Goal: Task Accomplishment & Management: Manage account settings

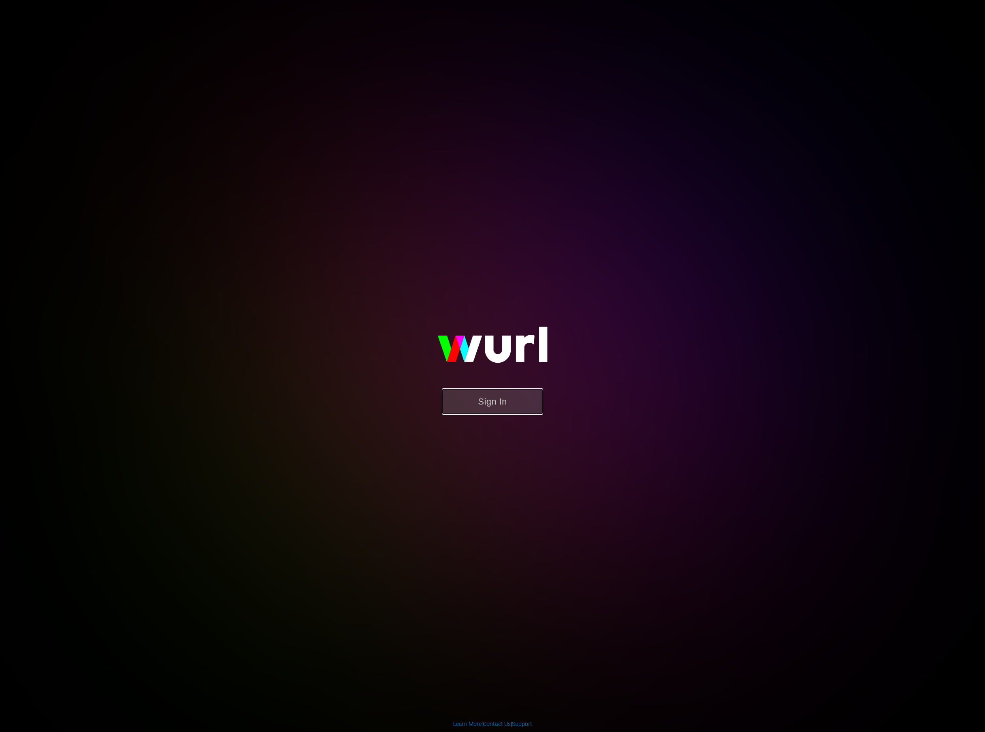
click at [504, 403] on button "Sign In" at bounding box center [492, 401] width 101 height 26
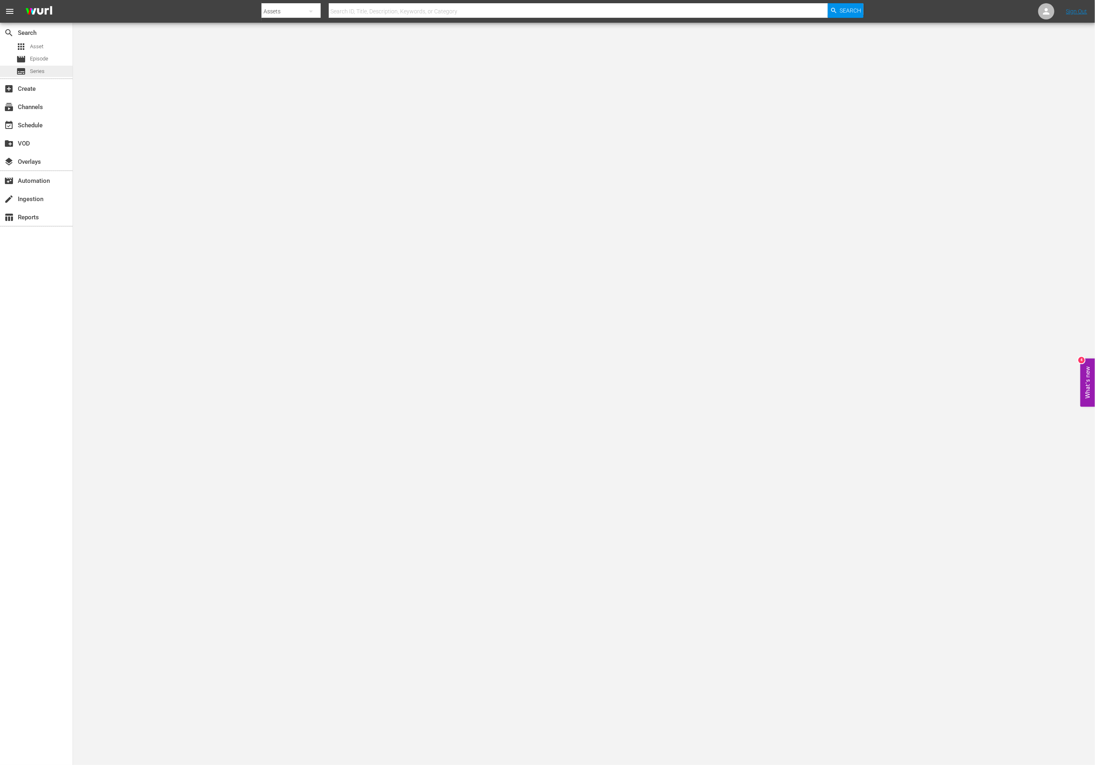
click at [36, 71] on span "Series" at bounding box center [37, 71] width 15 height 8
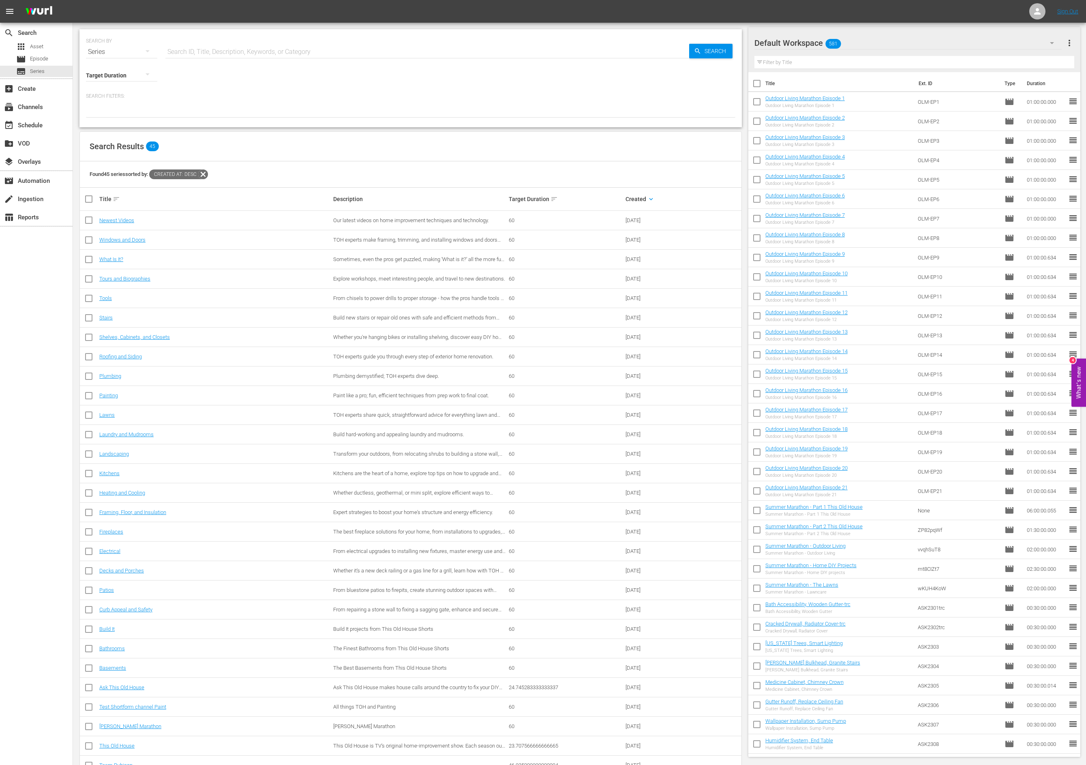
scroll to position [77, 0]
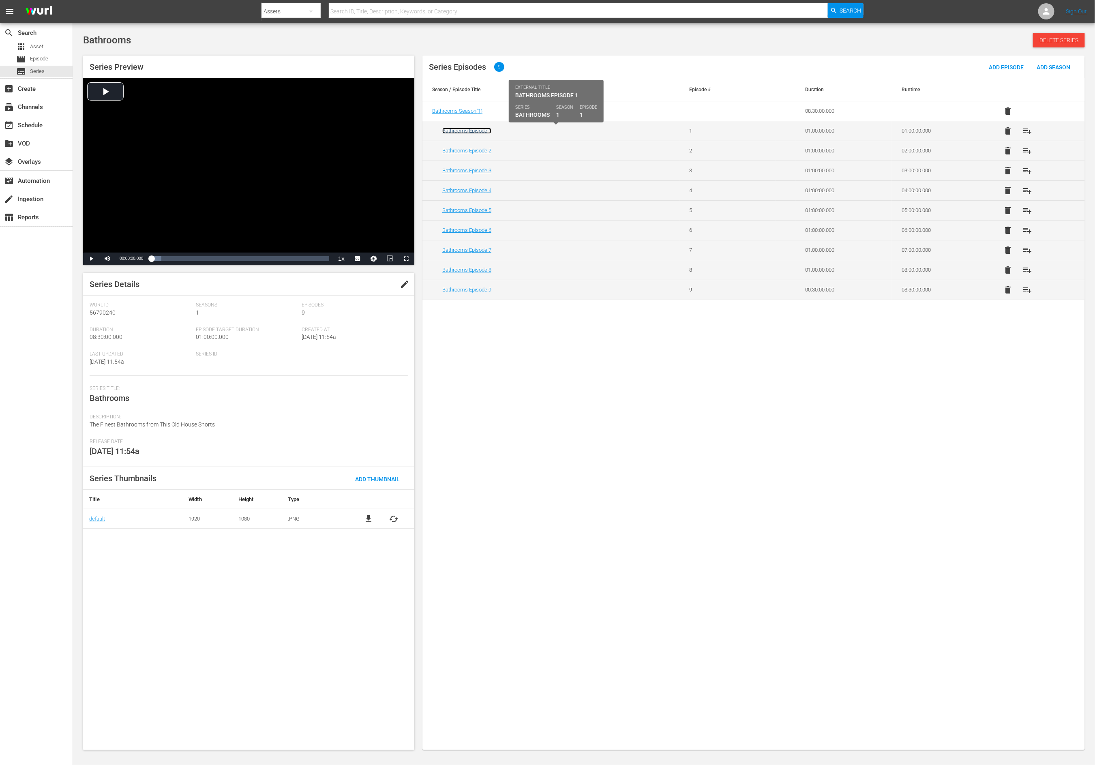
click at [455, 131] on link "Bathrooms Episode 1" at bounding box center [466, 131] width 49 height 6
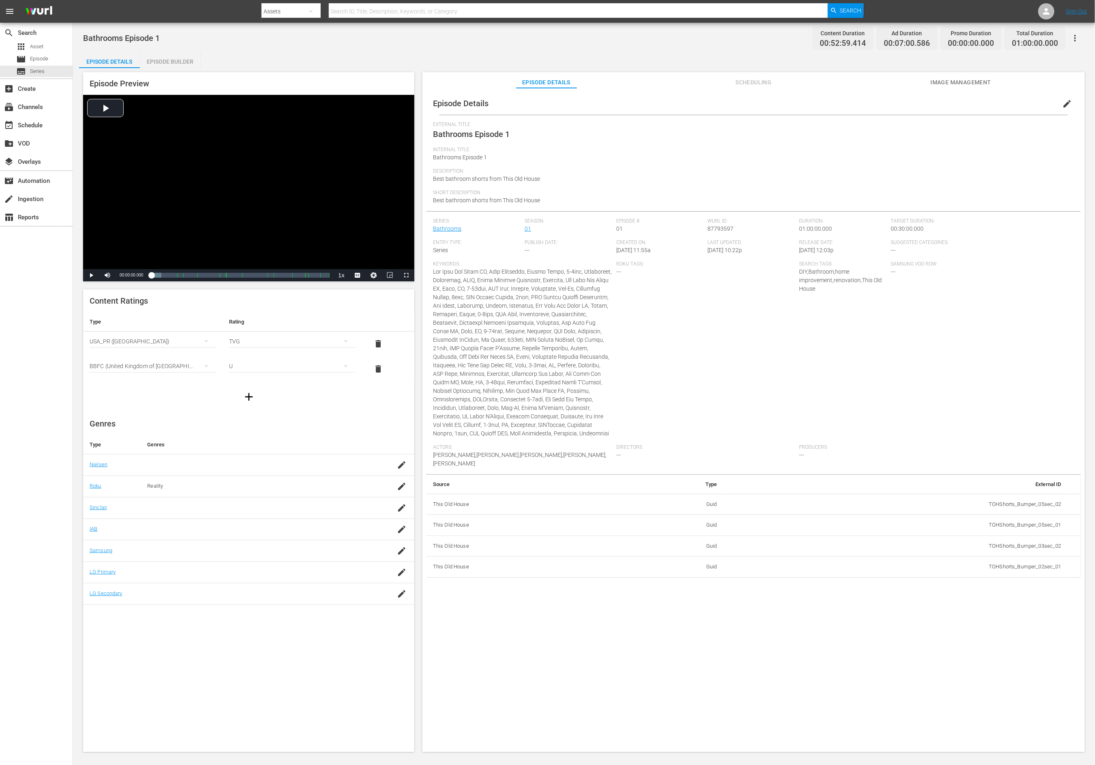
click at [484, 179] on span "Best bathroom shorts from This Old House" at bounding box center [486, 179] width 107 height 6
copy span "Best bathroom shorts from This Old House"
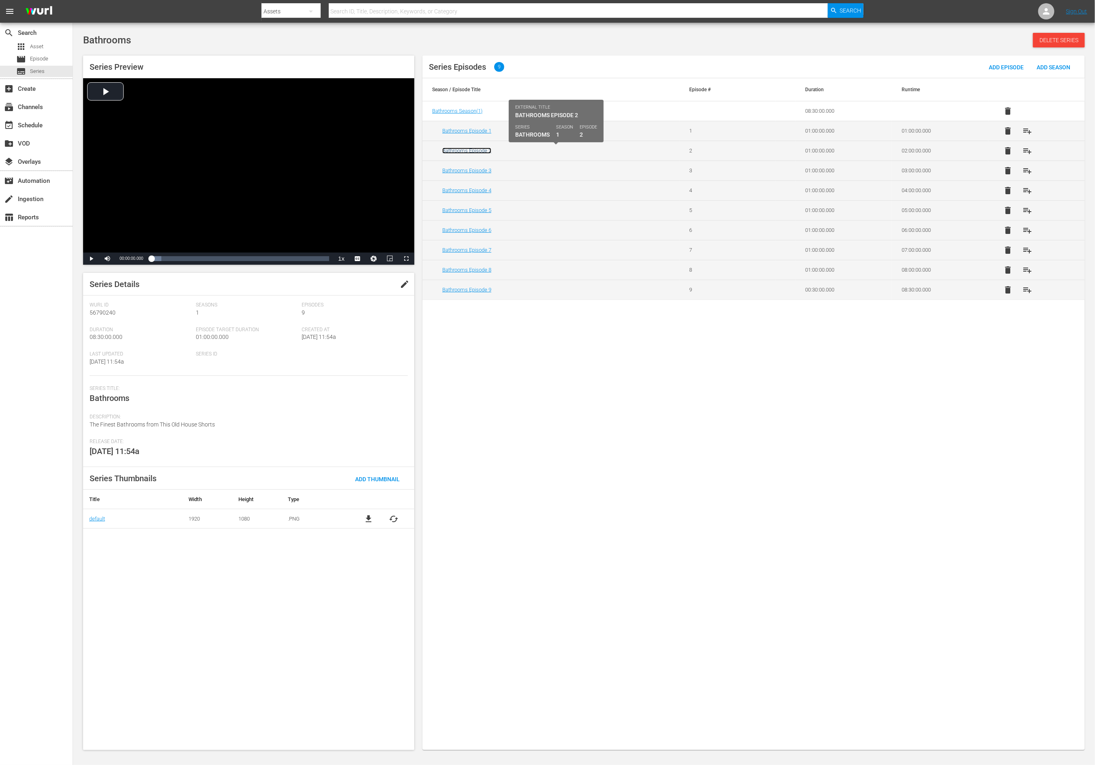
click at [481, 151] on link "Bathrooms Episode 2" at bounding box center [466, 151] width 49 height 6
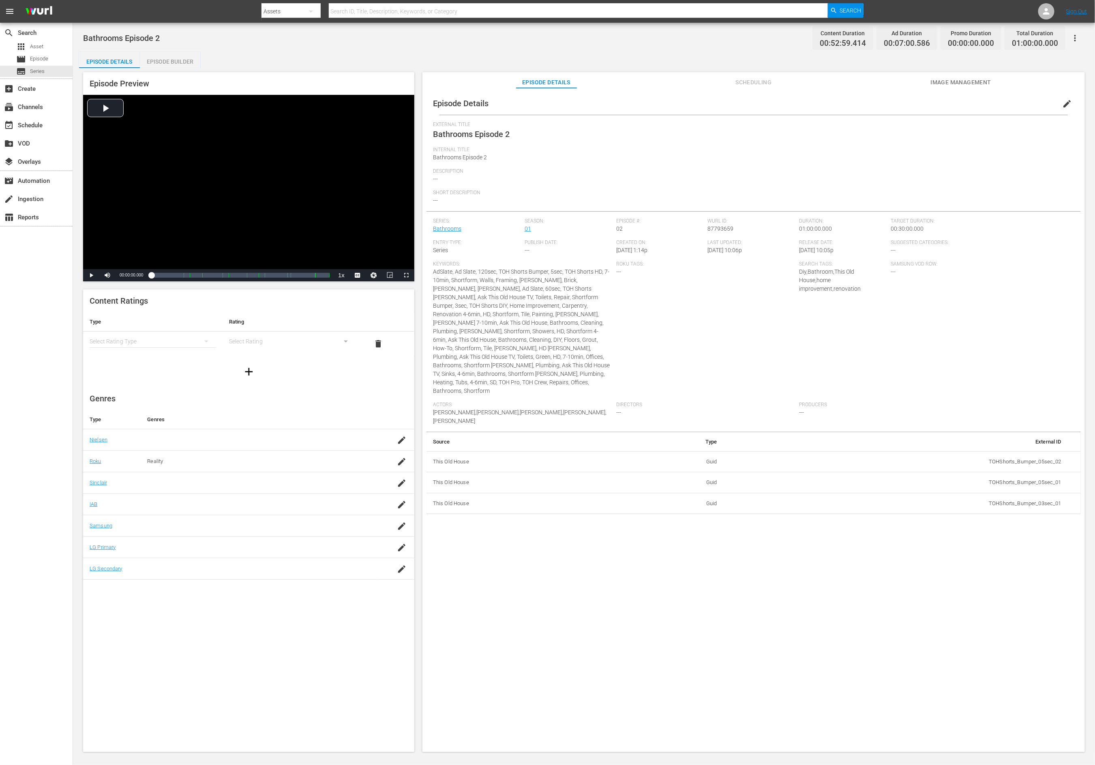
click at [730, 101] on span "edit" at bounding box center [1067, 104] width 10 height 10
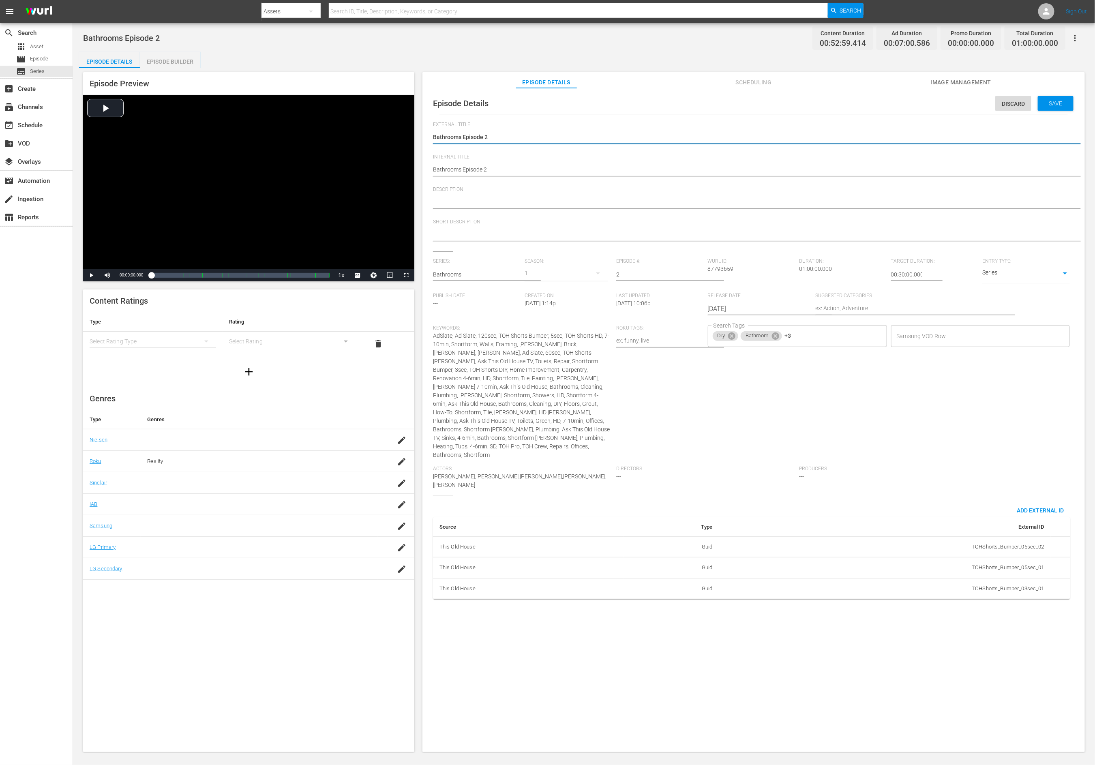
click at [509, 198] on textarea at bounding box center [751, 203] width 637 height 10
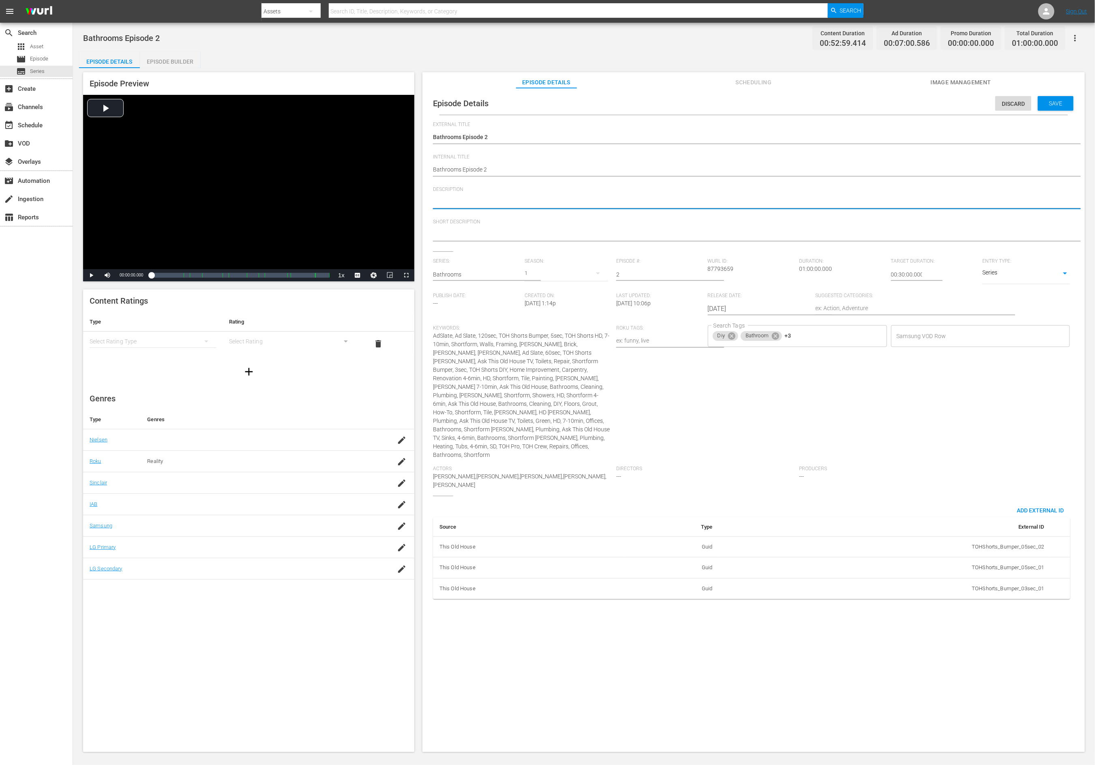
paste textarea "Best bathroom shorts from This Old House"
type textarea "Best bathroom shorts from This Old House"
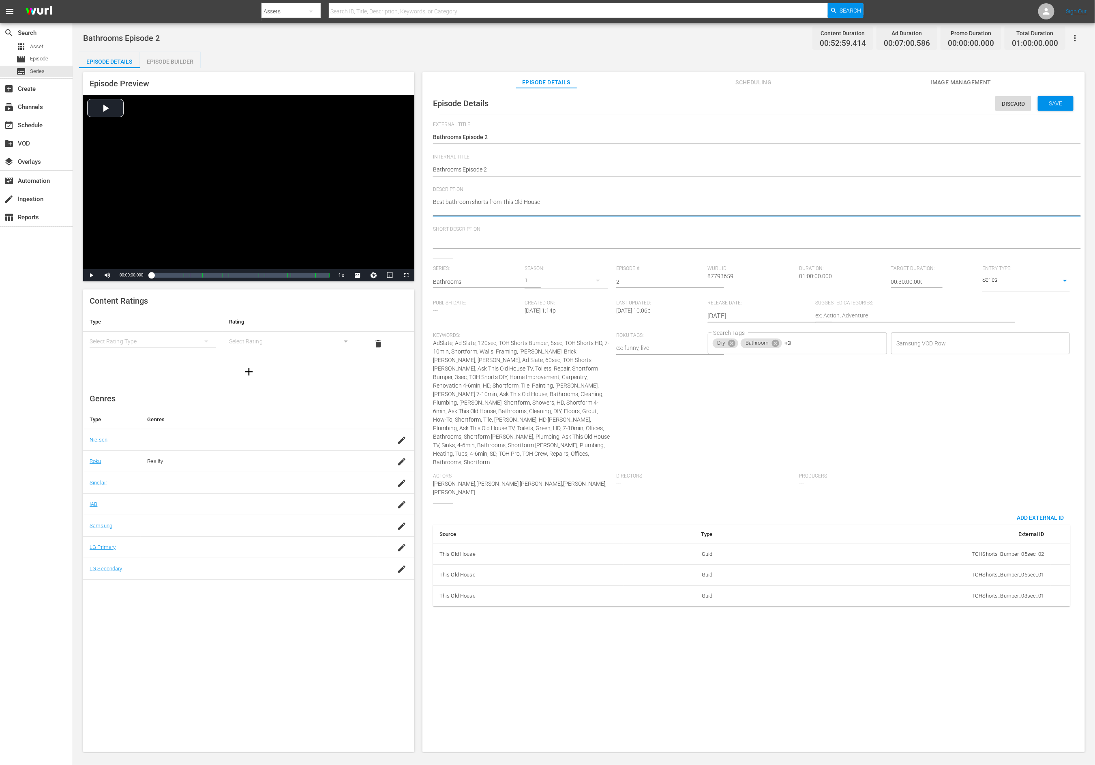
type textarea "Best bathroom shorts from This Old House"
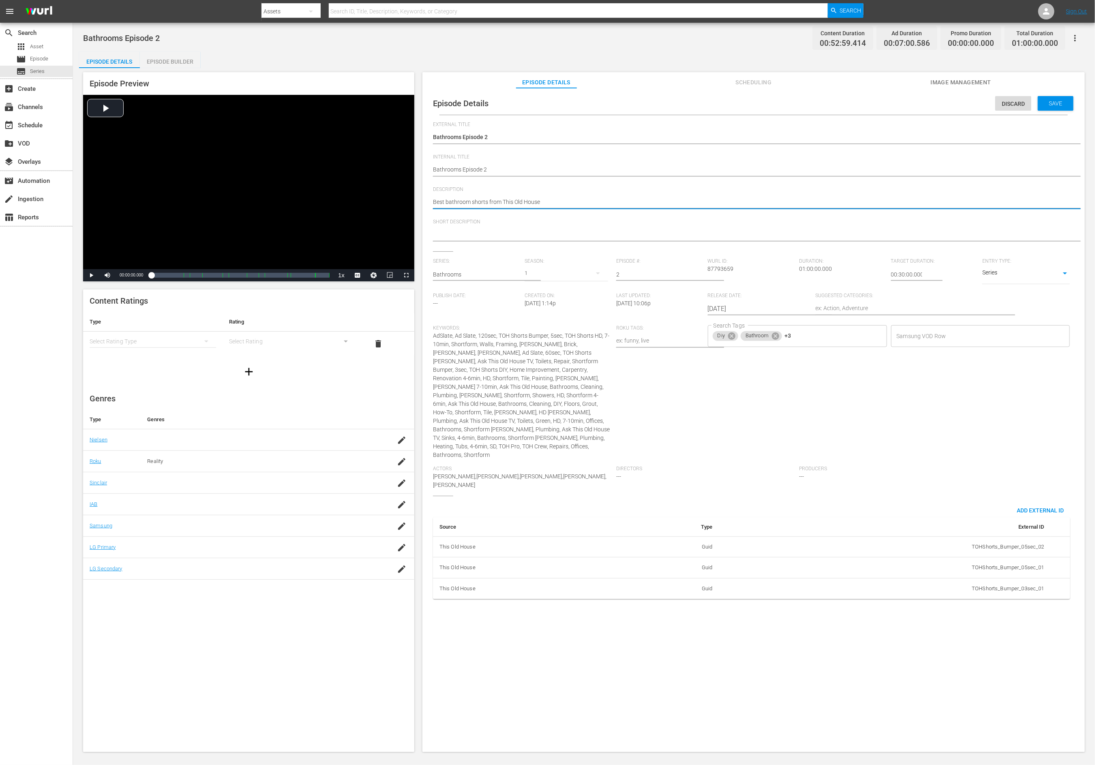
type textarea "Best bathroom shorts from This Old House"
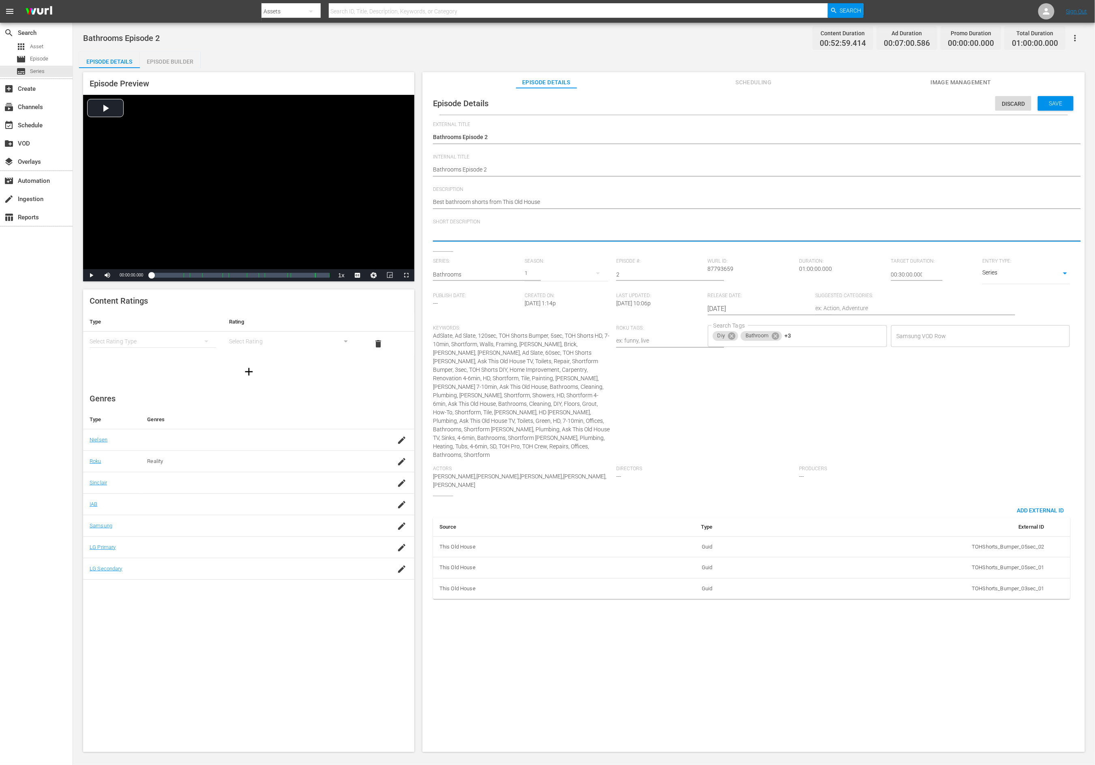
click at [478, 234] on textarea at bounding box center [751, 235] width 637 height 10
paste textarea "Best bathroom shorts from This Old House"
type textarea "Best bathroom shorts from This Old House"
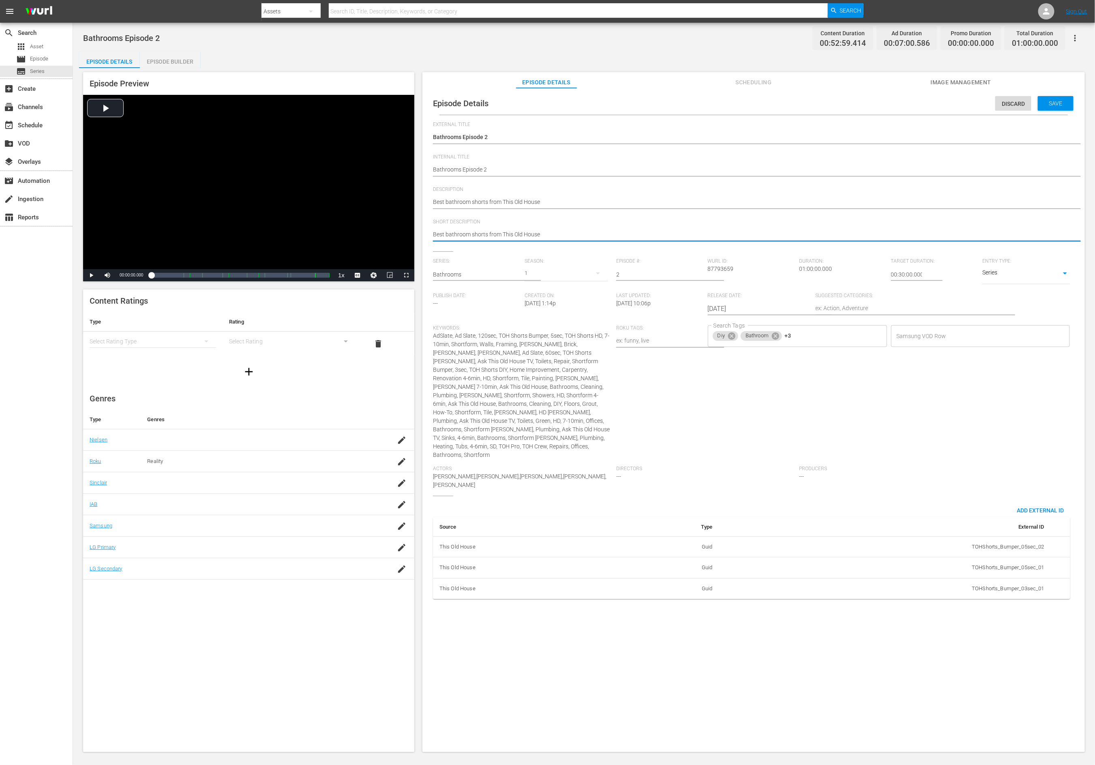
type textarea "Best bathroom shorts from This Old House"
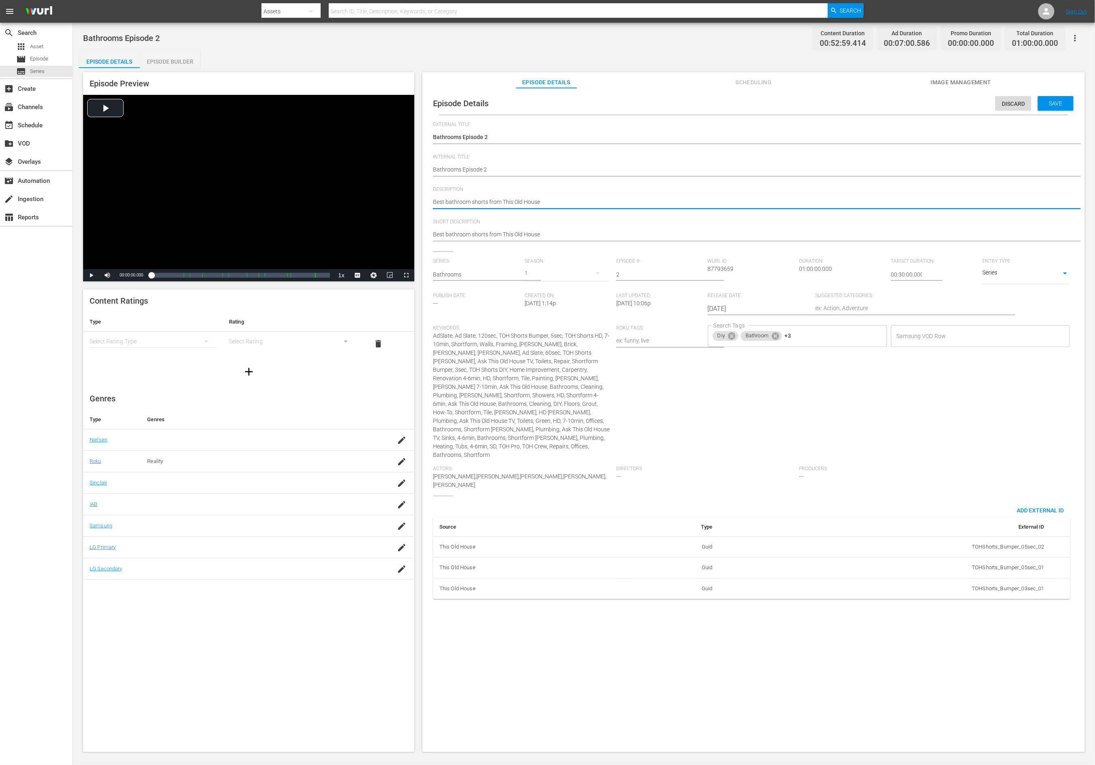
click at [566, 202] on textarea "Best bathroom shorts from This Old House" at bounding box center [751, 203] width 637 height 10
type textarea "Best bathroom shorts from This Old House"
type textarea "Best bathroom shorts from This Old House -"
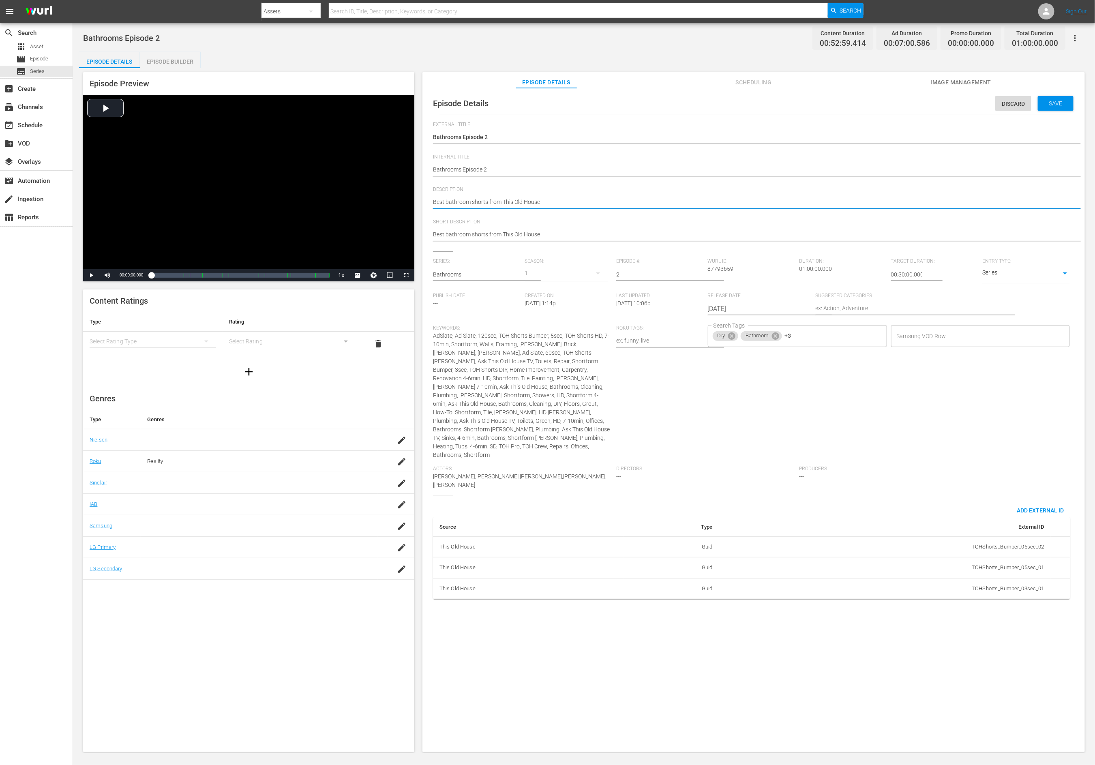
type textarea "Best bathroom shorts from This Old House -"
type textarea "Best bathroom shorts from This Old House - E"
type textarea "Best bathroom shorts from This Old House - E2"
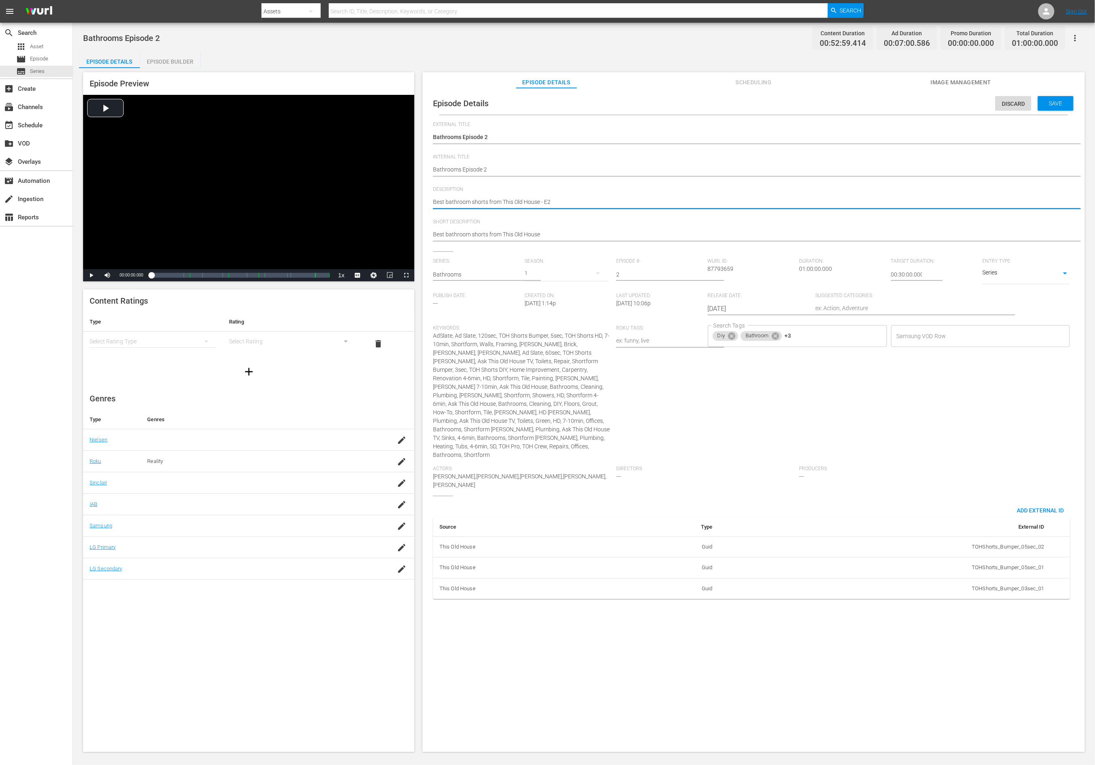
drag, startPoint x: 565, startPoint y: 201, endPoint x: 543, endPoint y: 202, distance: 22.8
click at [543, 202] on textarea "Best bathroom shorts from This Old House - E2" at bounding box center [751, 203] width 637 height 10
type textarea "Best bathroom shorts from This Old House - E2"
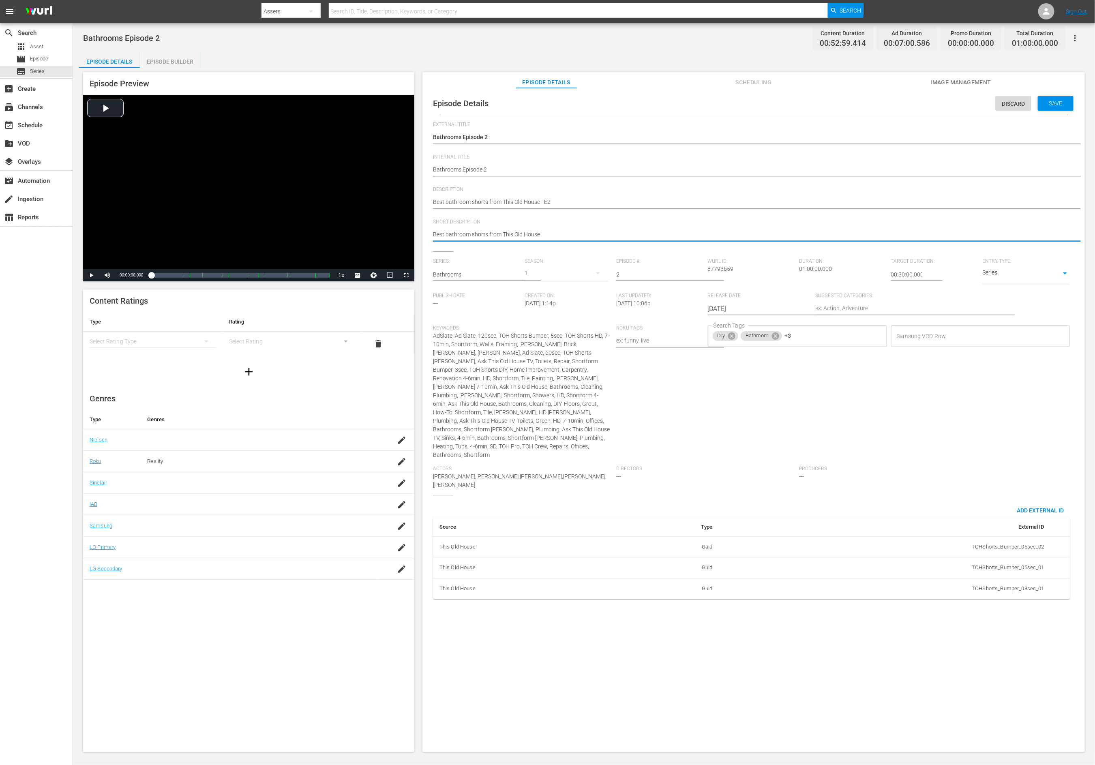
click at [562, 236] on textarea "Best bathroom shorts from This Old House" at bounding box center [751, 235] width 637 height 10
paste textarea "E2"
type textarea "Best bathroom shorts from This Old House E2"
click at [542, 236] on textarea "Best bathroom shorts from This Old House E2" at bounding box center [751, 235] width 637 height 10
type textarea "Best bathroom shorts from This Old House E2"
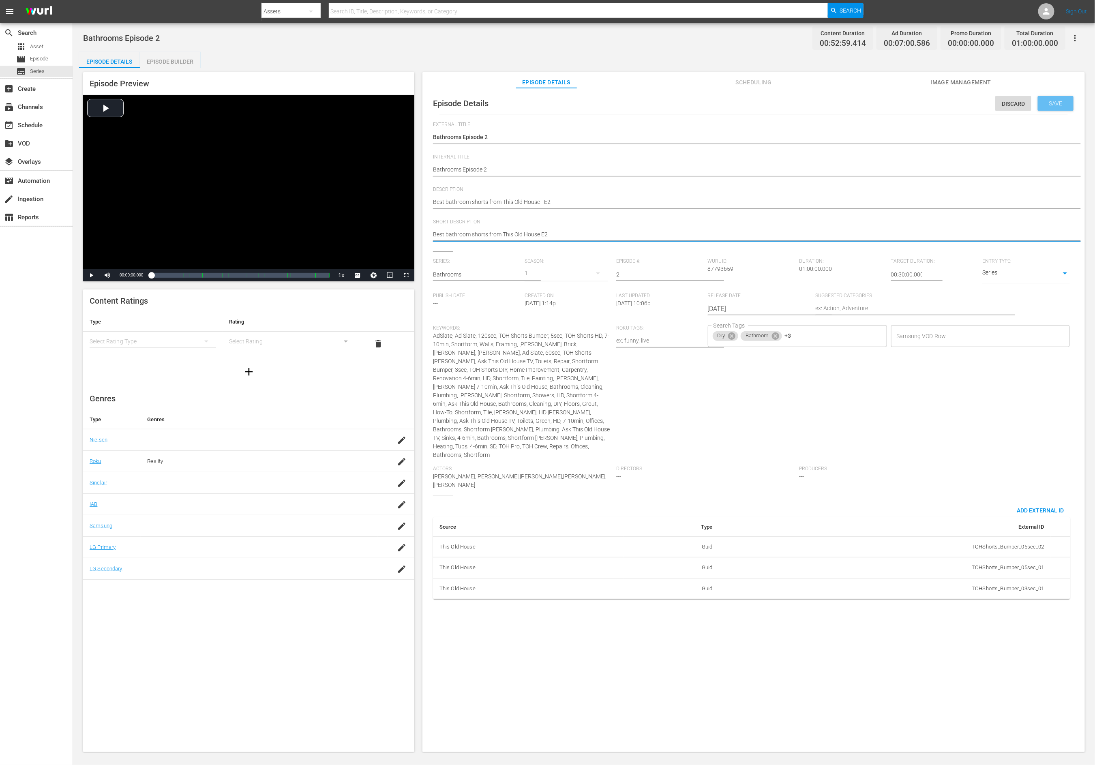
click at [730, 107] on div "Save" at bounding box center [1056, 103] width 36 height 15
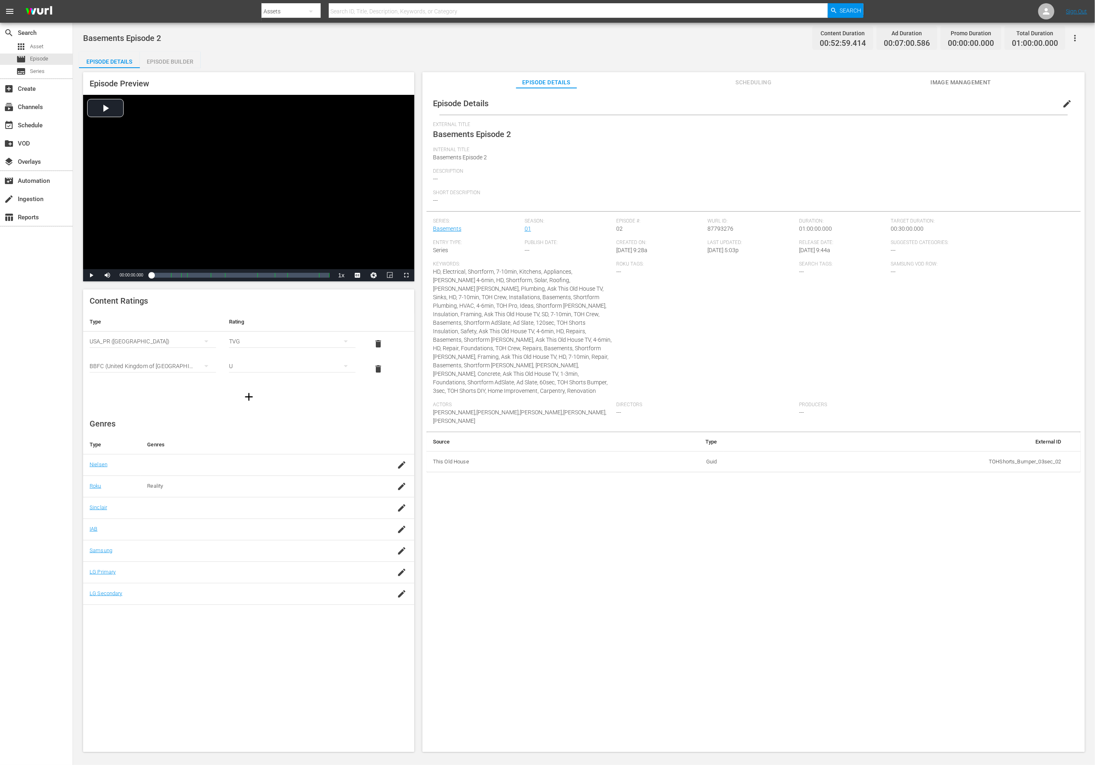
click at [730, 105] on button "edit" at bounding box center [1067, 103] width 19 height 19
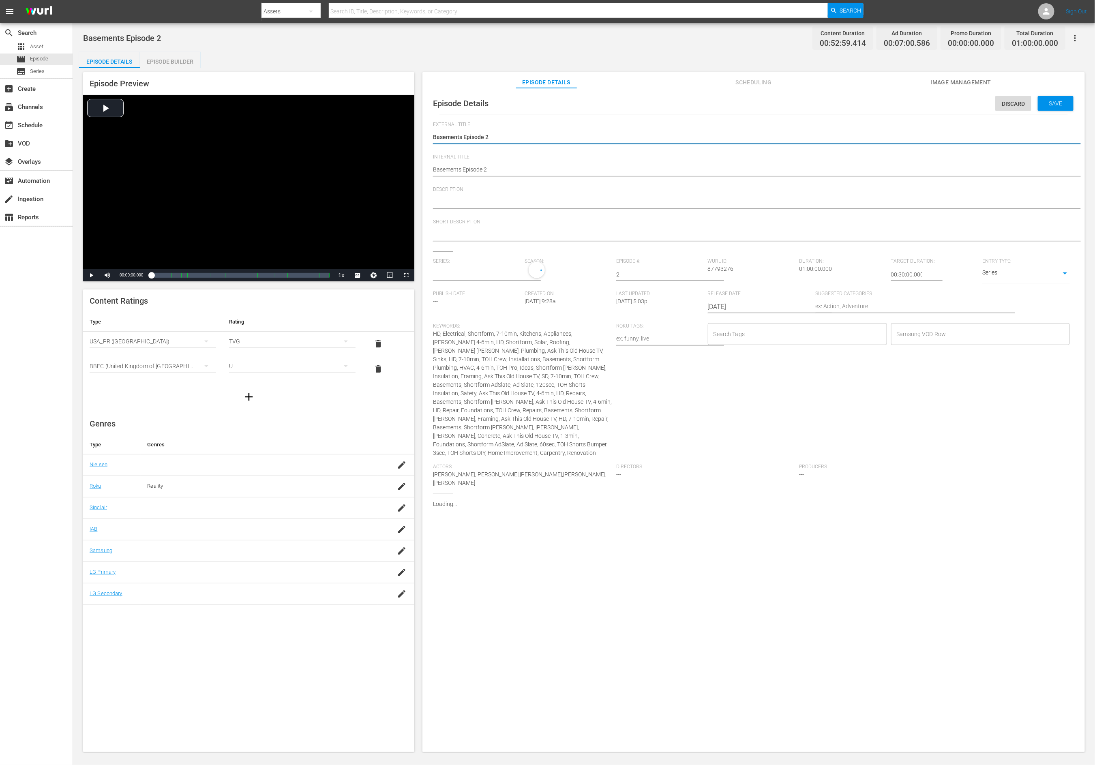
type input "Basements"
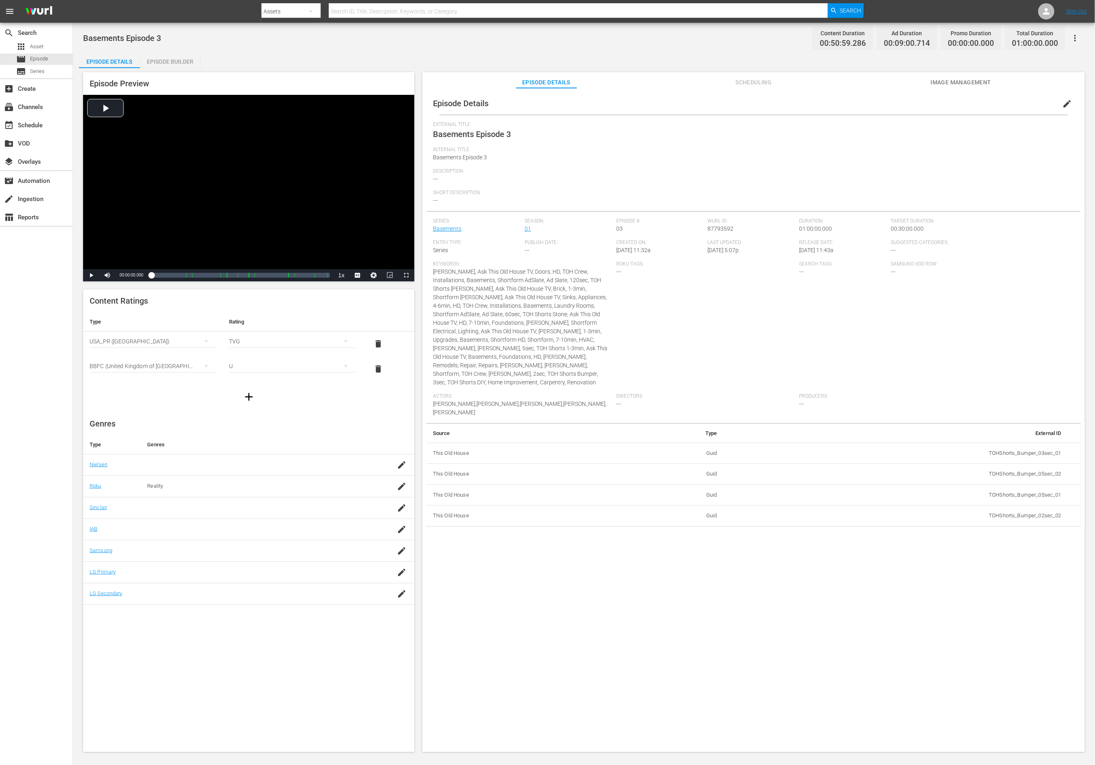
click at [730, 105] on span "edit" at bounding box center [1067, 104] width 10 height 10
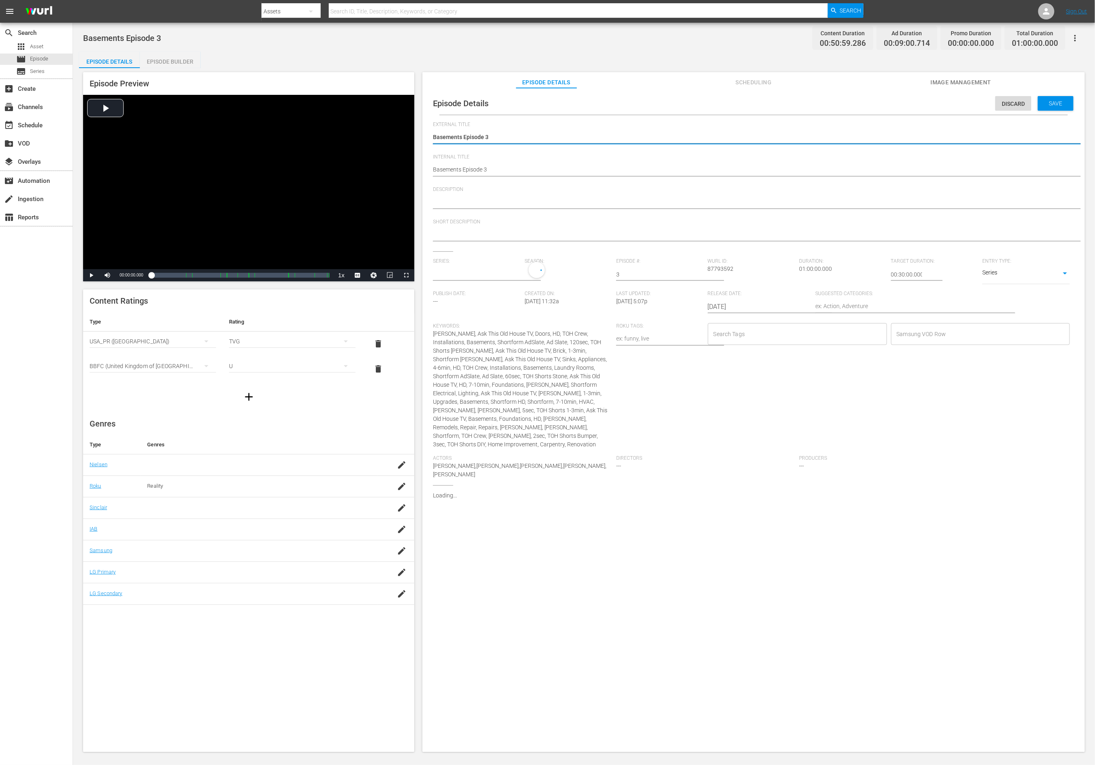
type input "Basements"
click at [540, 199] on textarea at bounding box center [751, 203] width 637 height 10
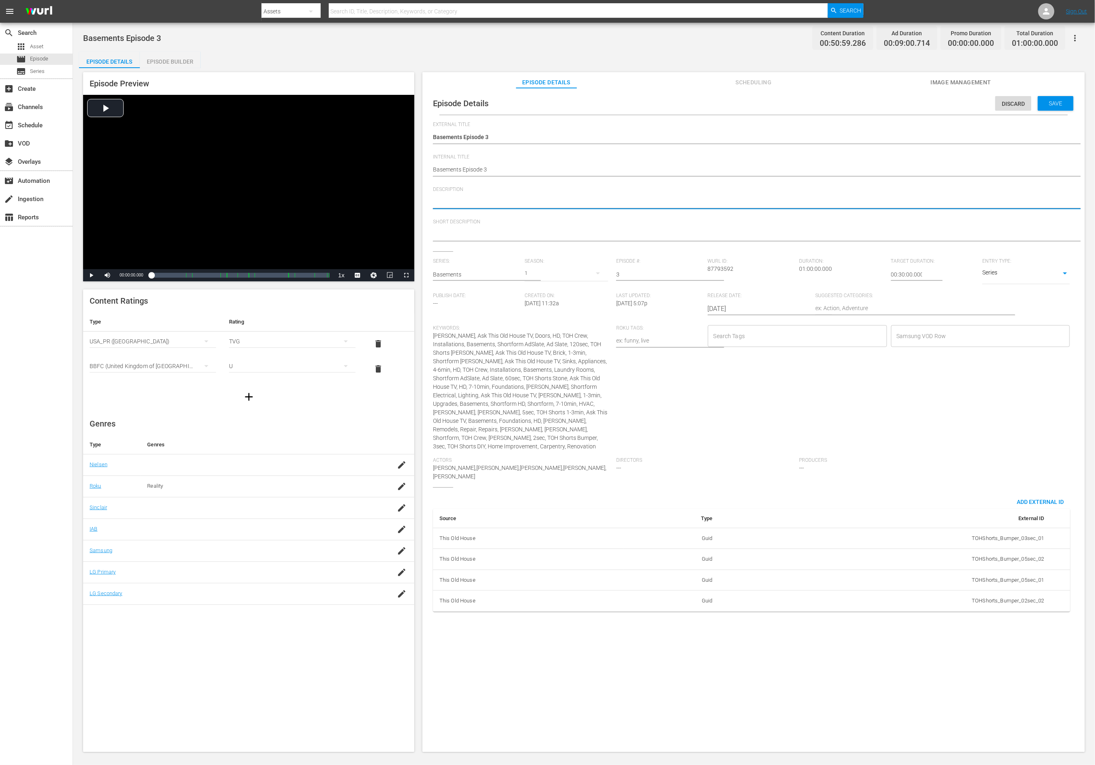
paste textarea "Mud, Damp, and Appliances. This Old House Shorts Channel: Basements - Episode 1"
type textarea "Mud, Damp, and Appliances. This Old House Shorts Channel: Basements - Episode 1"
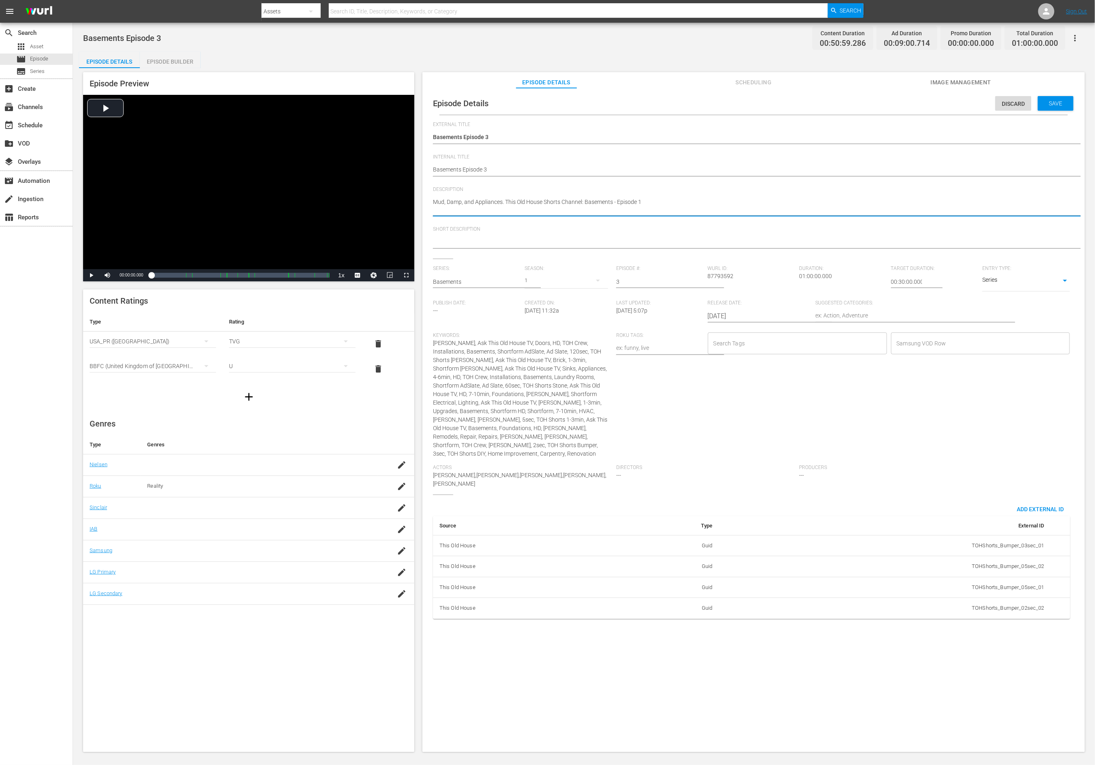
type textarea "Mud, Damp, and Appliances. This Old House Shorts Channel: Basements - Episode 1"
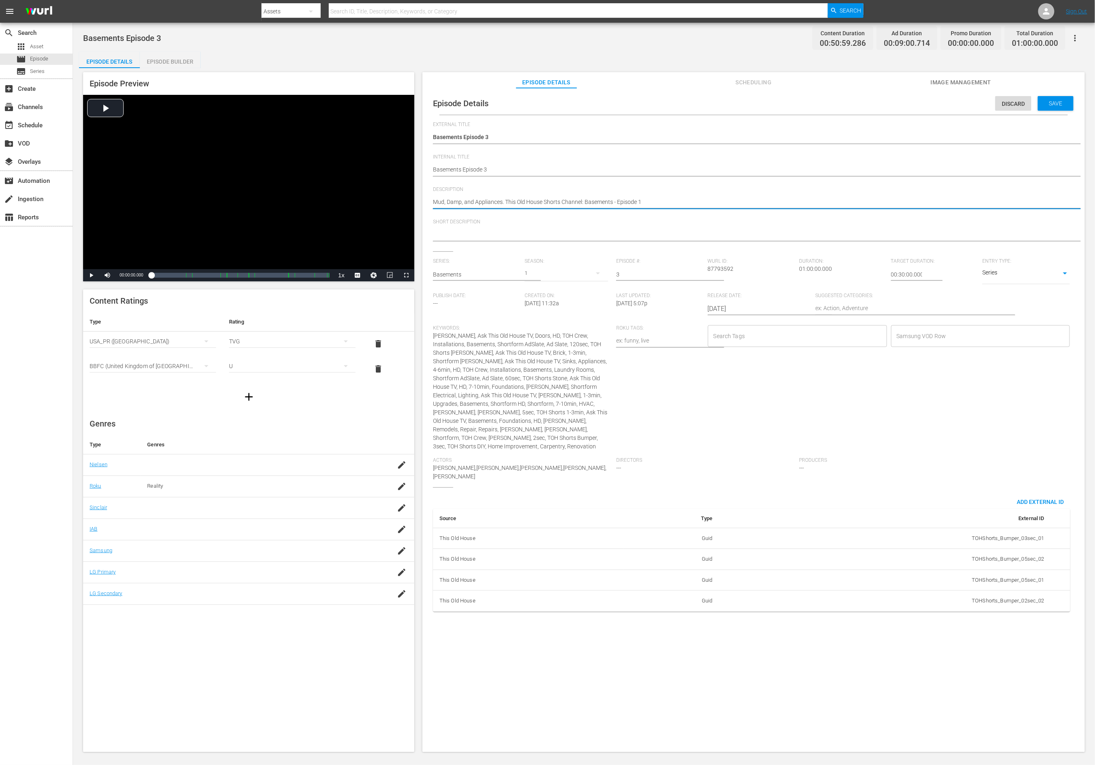
drag, startPoint x: 639, startPoint y: 202, endPoint x: 647, endPoint y: 202, distance: 7.7
click at [647, 202] on textarea "Mud, Damp, and Appliances. This Old House Shorts Channel: Basements - Episode 1" at bounding box center [751, 203] width 637 height 10
type textarea "Mud, Damp, and Appliances. This Old House Shorts Channel: Basements - Episode 3"
click at [723, 235] on textarea at bounding box center [751, 235] width 637 height 10
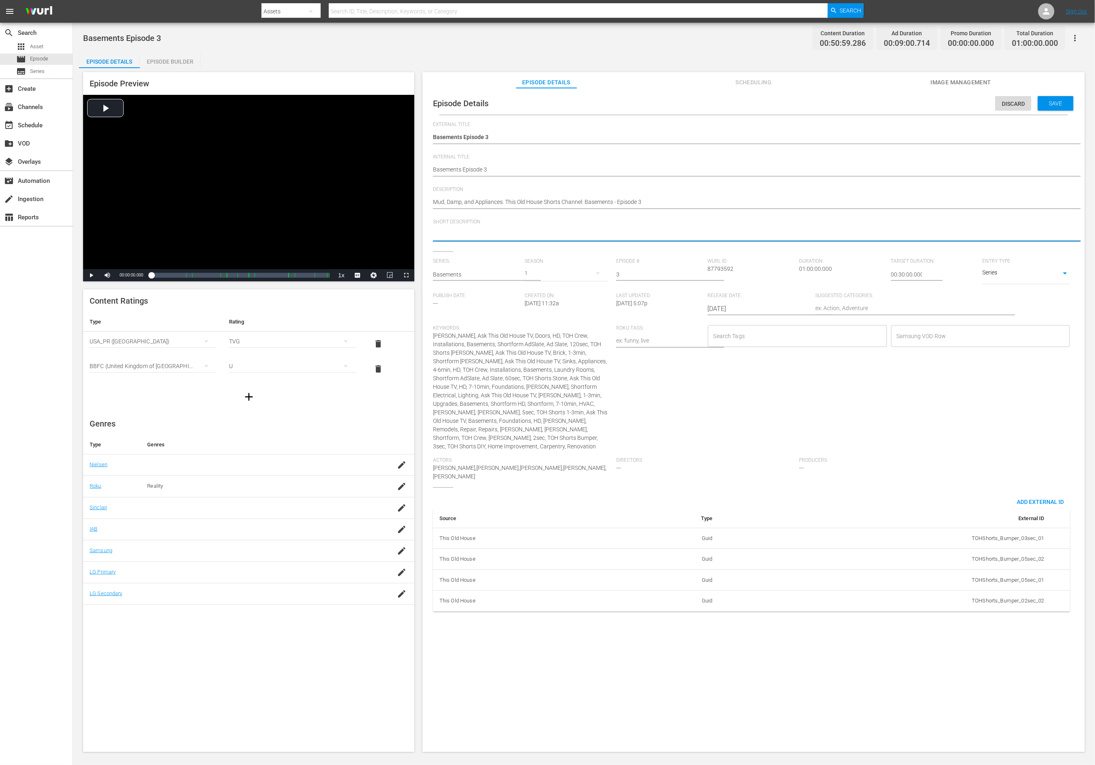
paste textarea "This Old House Shorts Channel: Best Basement Content - Episode 1"
type textarea "This Old House Shorts Channel: Best Basement Content - Episode 1"
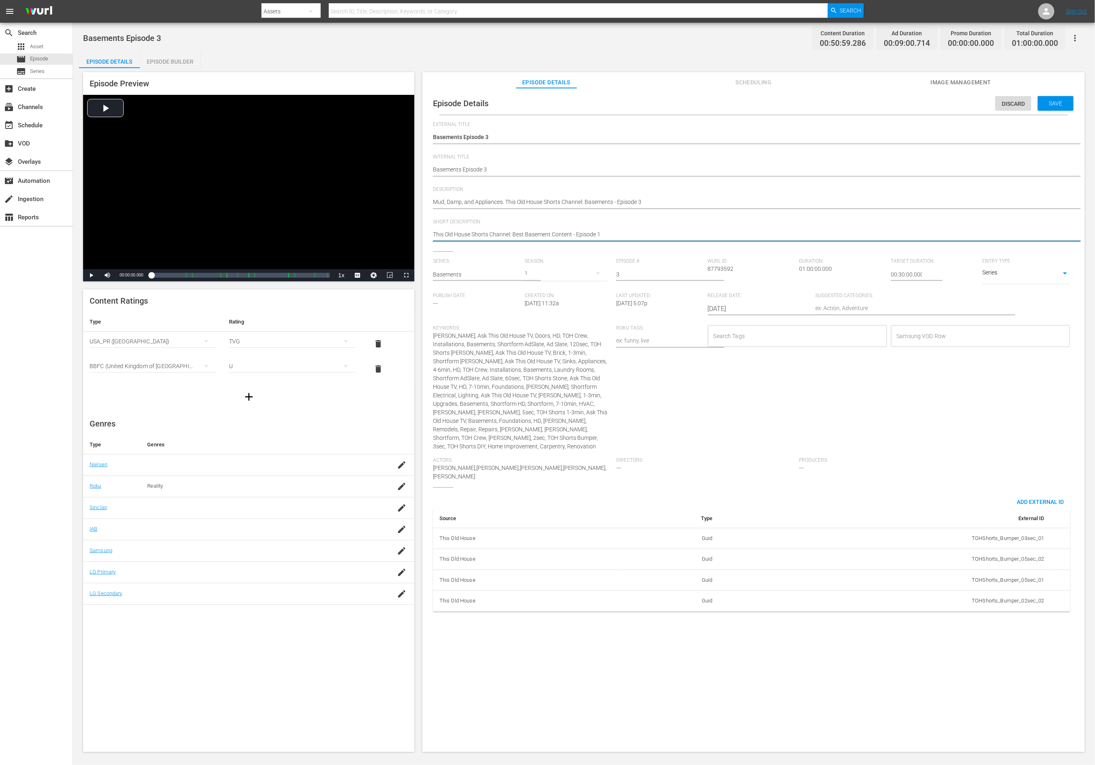
type textarea "This Old House Shorts Channel: Best Basement Content - Episode"
type textarea "This Old House Shorts Channel: Best Basement Content - Episode 3"
click at [730, 101] on span "Save" at bounding box center [1056, 103] width 26 height 6
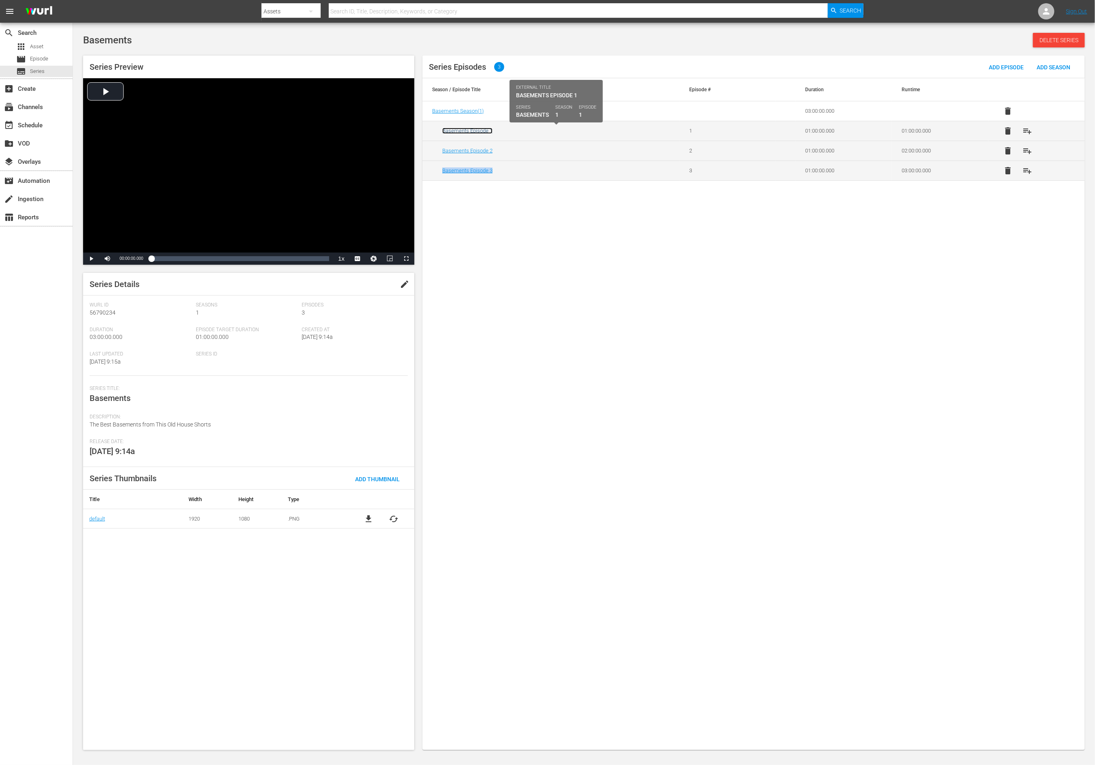
click at [485, 129] on link "Basements Episode 1" at bounding box center [467, 131] width 50 height 6
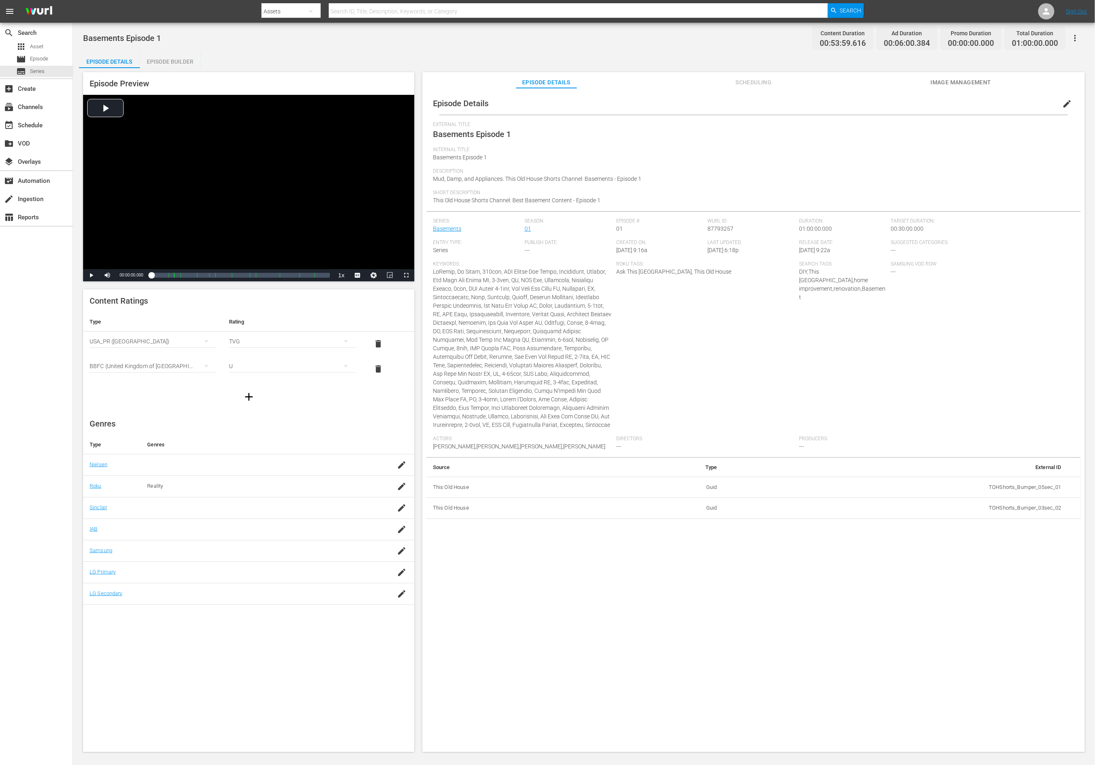
click at [493, 177] on span "Mud, Damp, and Appliances. This Old House Shorts Channel: Basements - Episode 1" at bounding box center [537, 179] width 208 height 6
copy span "Mud, Damp, and Appliances. This Old House Shorts Channel: Basements - Episode 1"
click at [552, 201] on span "This Old House Shorts Channel: Best Basement Content - Episode 1" at bounding box center [516, 200] width 167 height 6
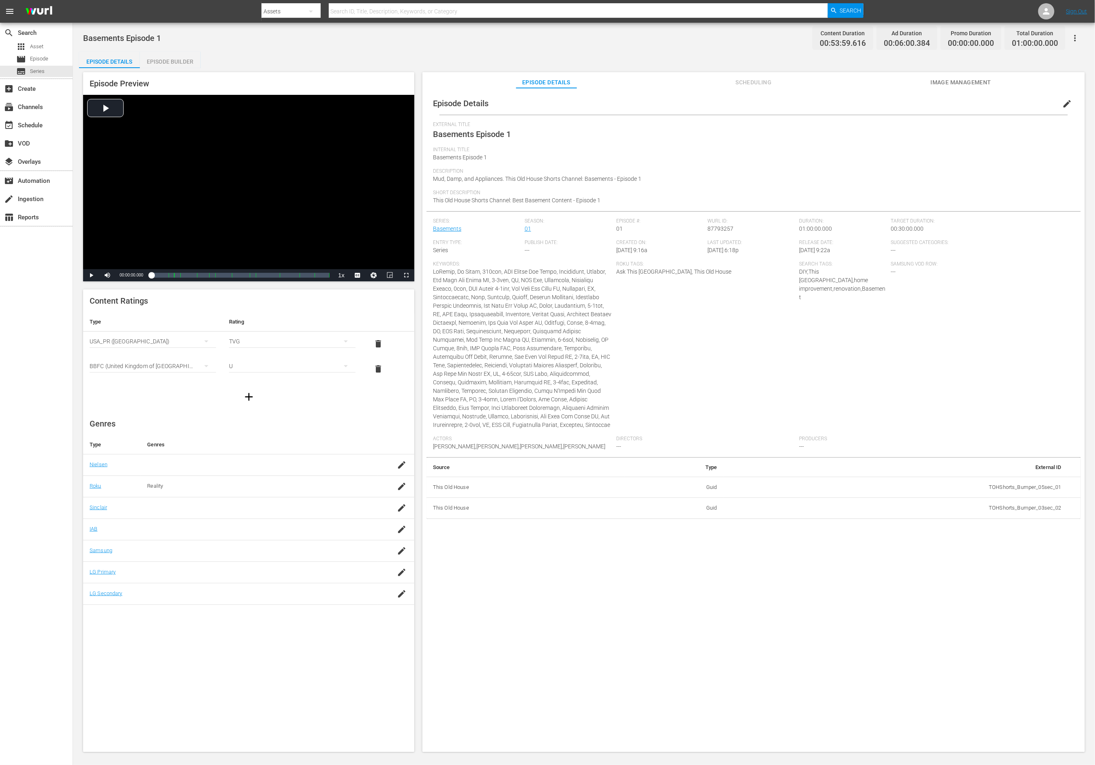
click at [552, 201] on span "This Old House Shorts Channel: Best Basement Content - Episode 1" at bounding box center [516, 200] width 167 height 6
copy div "External Title Basements Episode 1 Internal Title Basements Episode 1 Descripti…"
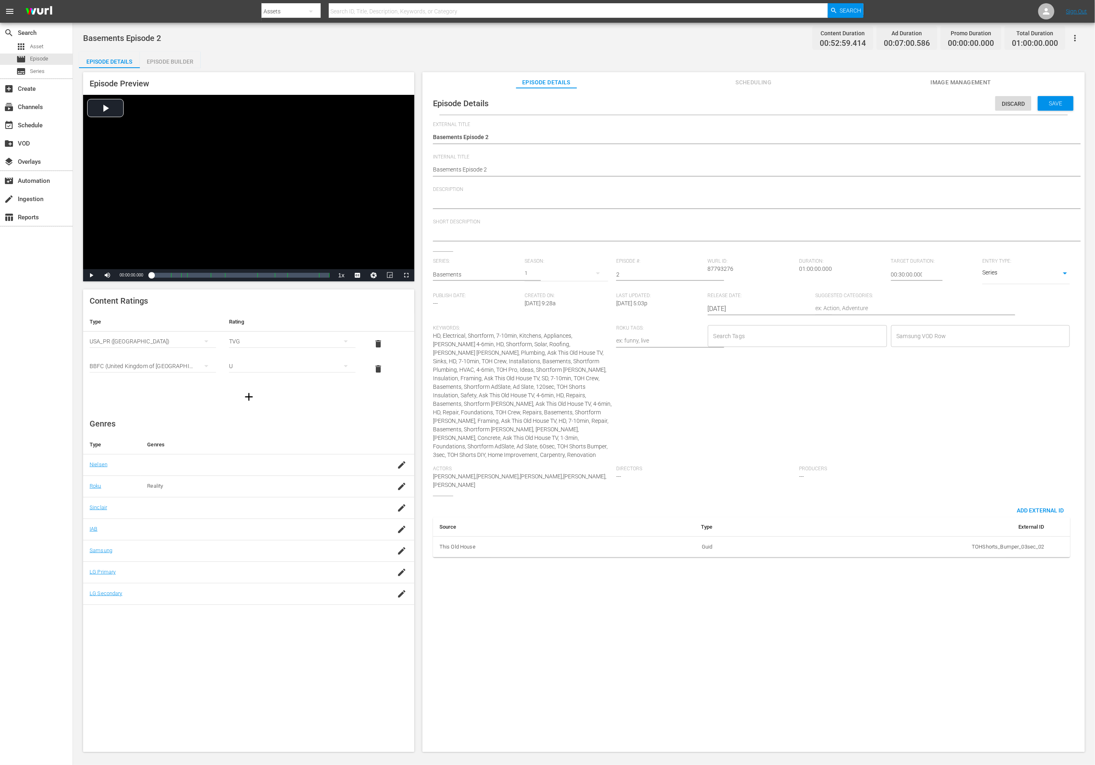
click at [699, 195] on div at bounding box center [751, 202] width 637 height 19
click at [682, 199] on textarea at bounding box center [751, 203] width 637 height 10
paste textarea "Mud, Damp, and Appliances. This Old House Shorts Channel: Basements - Episode 1"
drag, startPoint x: 639, startPoint y: 201, endPoint x: 665, endPoint y: 202, distance: 26.0
click at [665, 202] on textarea "Mud, Damp, and Appliances. This Old House Shorts Channel: Basements - Episode 1" at bounding box center [751, 203] width 637 height 10
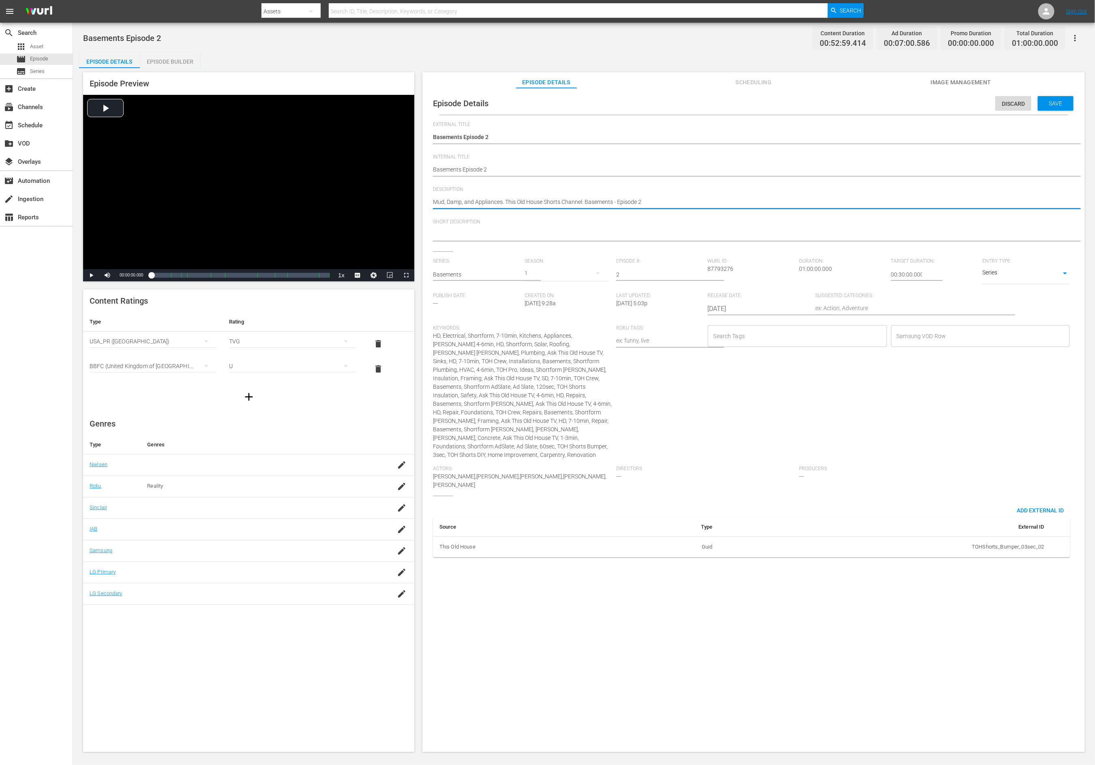
type textarea "Mud, Damp, and Appliances. This Old House Shorts Channel: Basements - Episode 2"
click at [634, 227] on div at bounding box center [751, 234] width 637 height 19
click at [631, 232] on textarea at bounding box center [751, 235] width 637 height 10
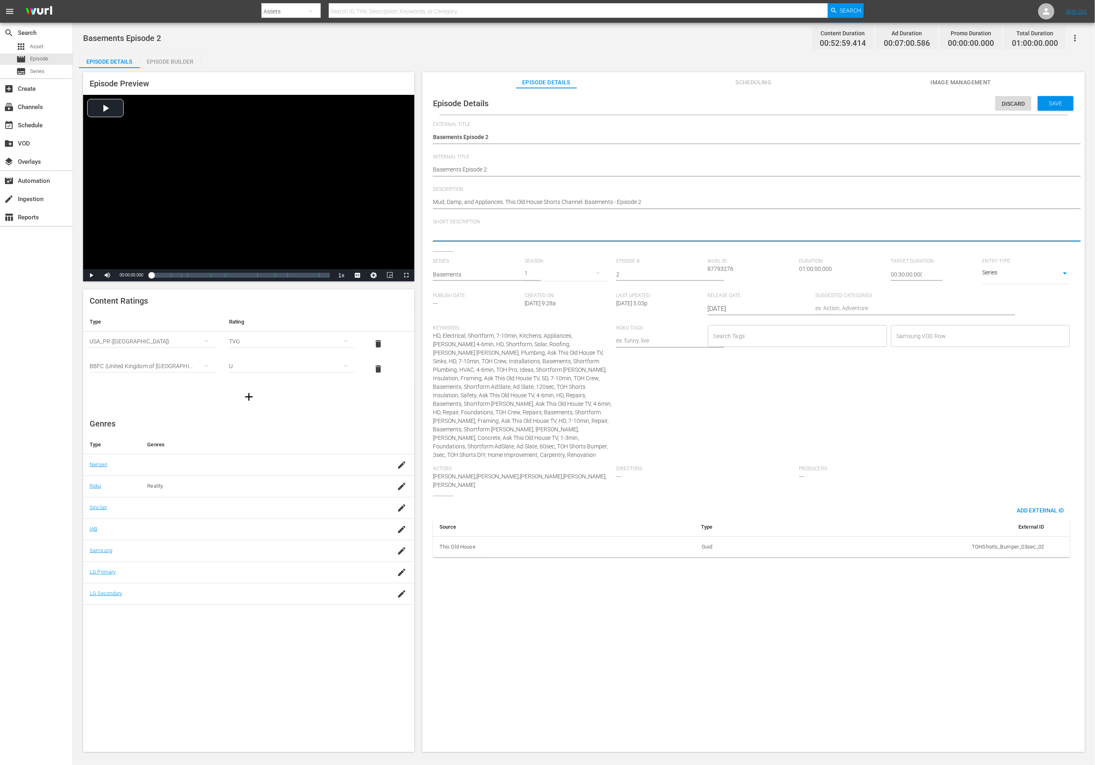
paste textarea "This Old House Shorts Channel: Best Basement Content - Episode 1"
type textarea "This Old House Shorts Channel: Best Basement Content - Episode 2"
click at [1054, 105] on span "Save" at bounding box center [1056, 103] width 26 height 6
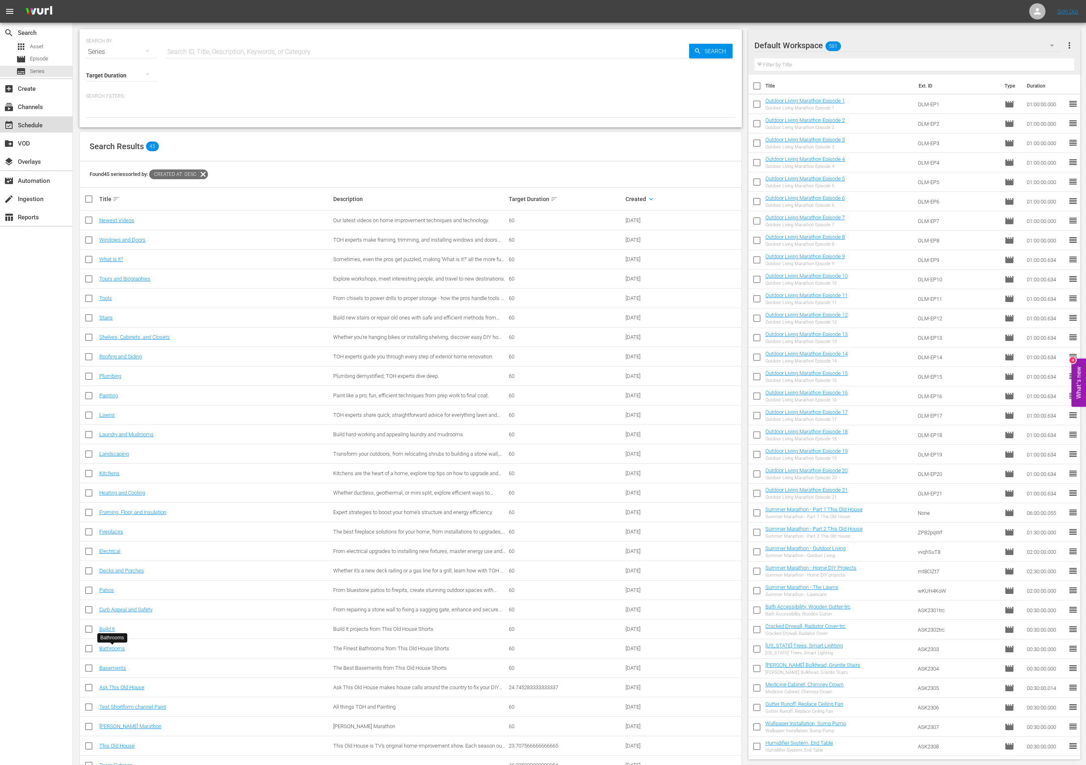
click at [34, 122] on div "event_available Schedule" at bounding box center [22, 123] width 45 height 7
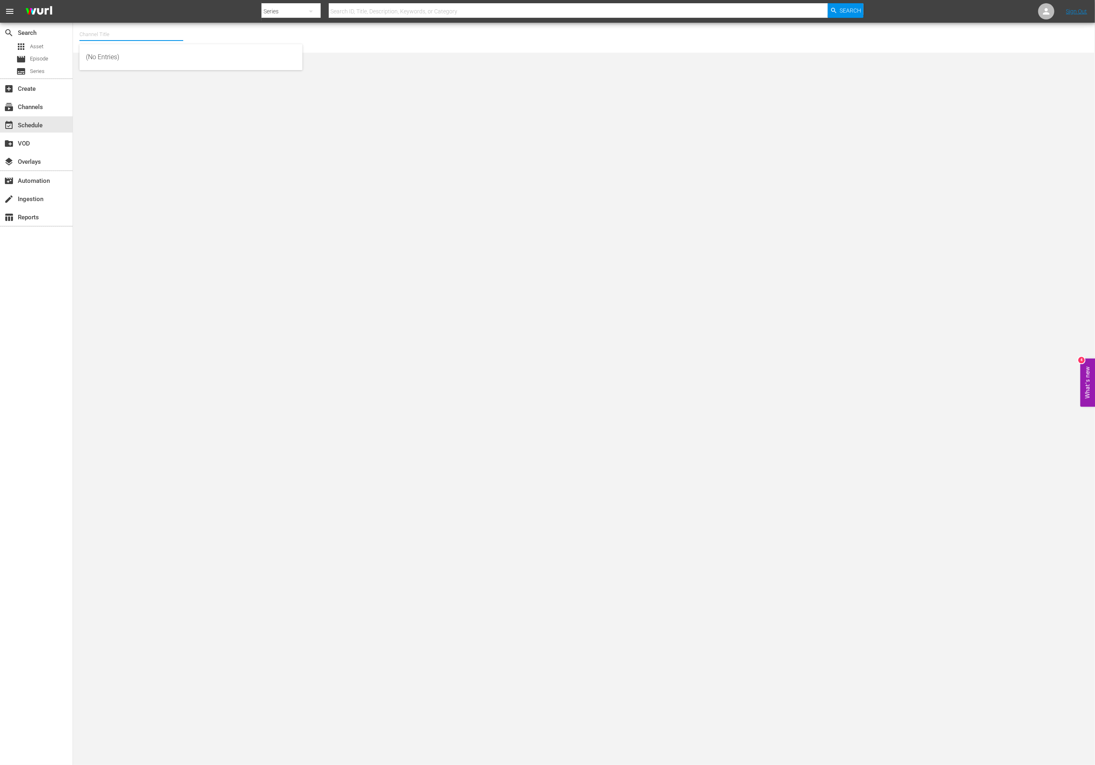
click at [113, 36] on input "text" at bounding box center [131, 34] width 104 height 19
click at [107, 59] on div "This Old House (318 - thisoldhouse_2)" at bounding box center [191, 56] width 210 height 19
type input "This Old House (318 - thisoldhouse_2)"
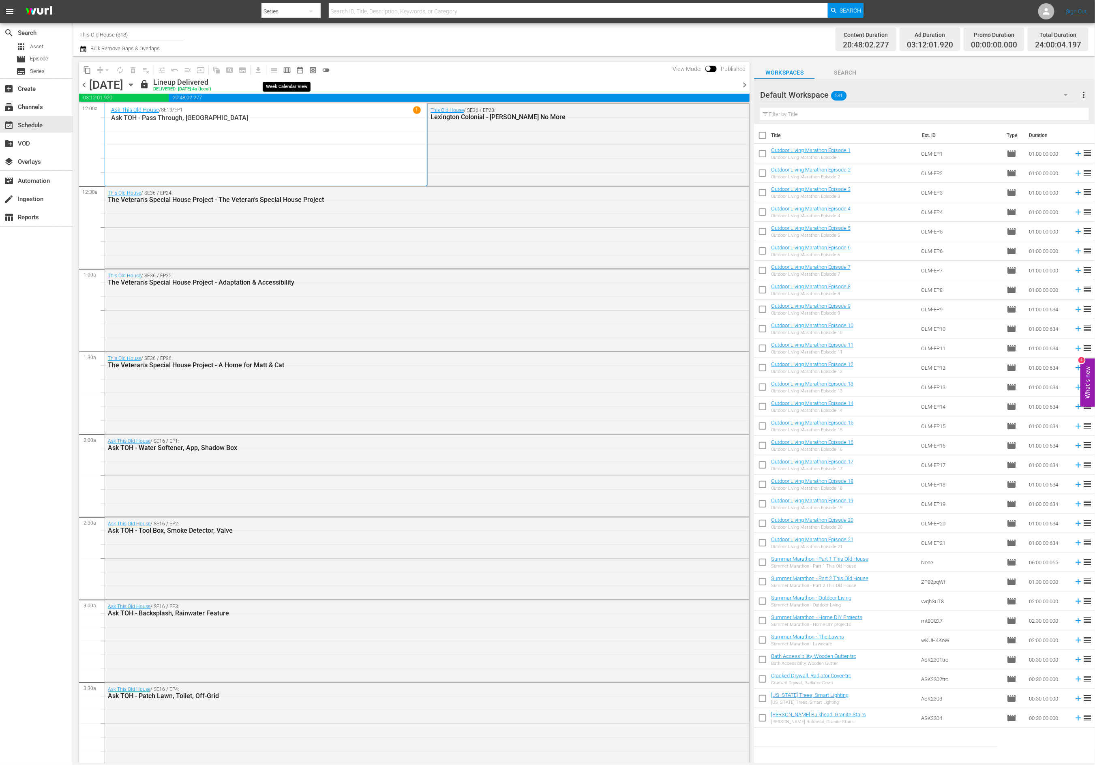
click at [288, 68] on span "calendar_view_week_outlined" at bounding box center [287, 70] width 8 height 8
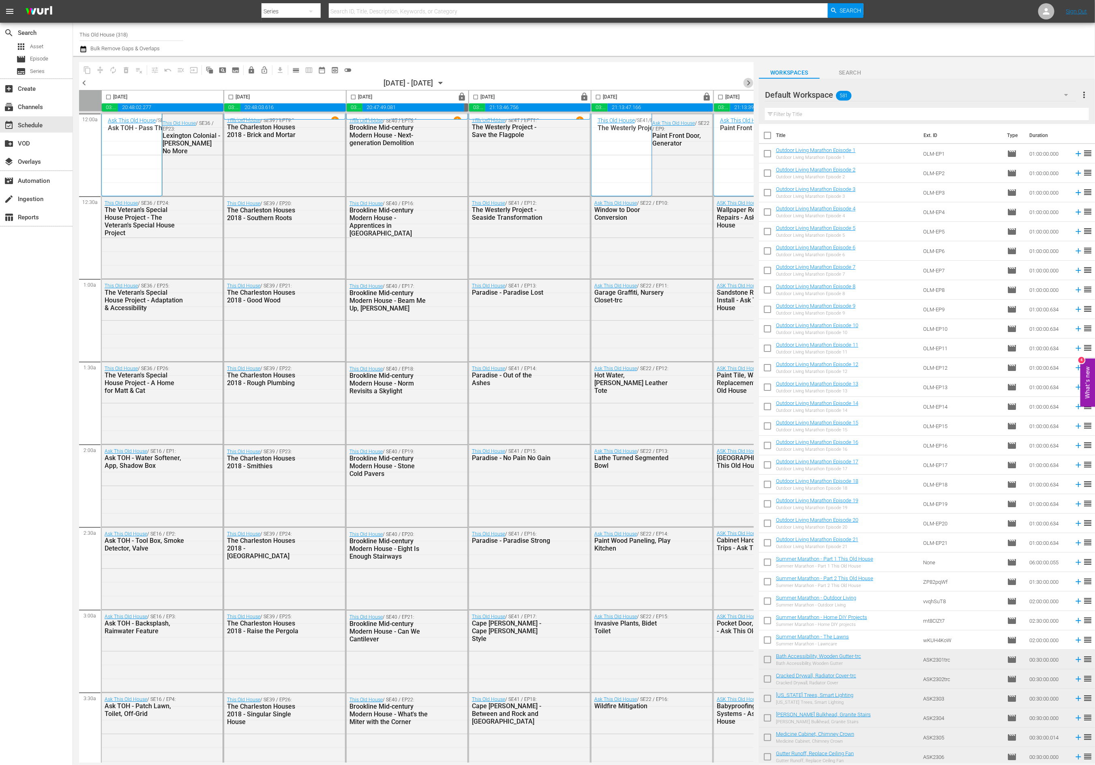
click at [749, 84] on span "chevron_right" at bounding box center [749, 83] width 10 height 10
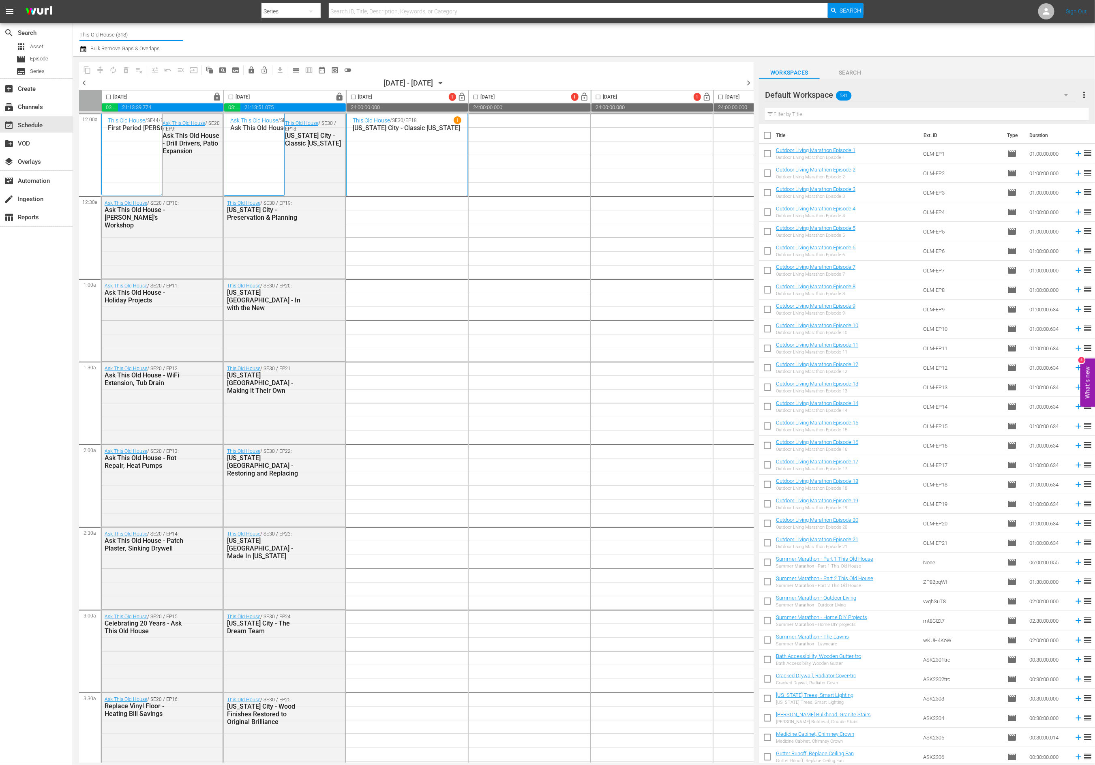
click at [124, 33] on input "This Old House (318)" at bounding box center [131, 34] width 104 height 19
click at [138, 78] on div "This Old House Shorts (180 - thisoldhouse_samsung)" at bounding box center [191, 76] width 210 height 19
type input "This Old House Shorts (180 - thisoldhouse_samsung)"
